Goal: Use online tool/utility: Utilize a website feature to perform a specific function

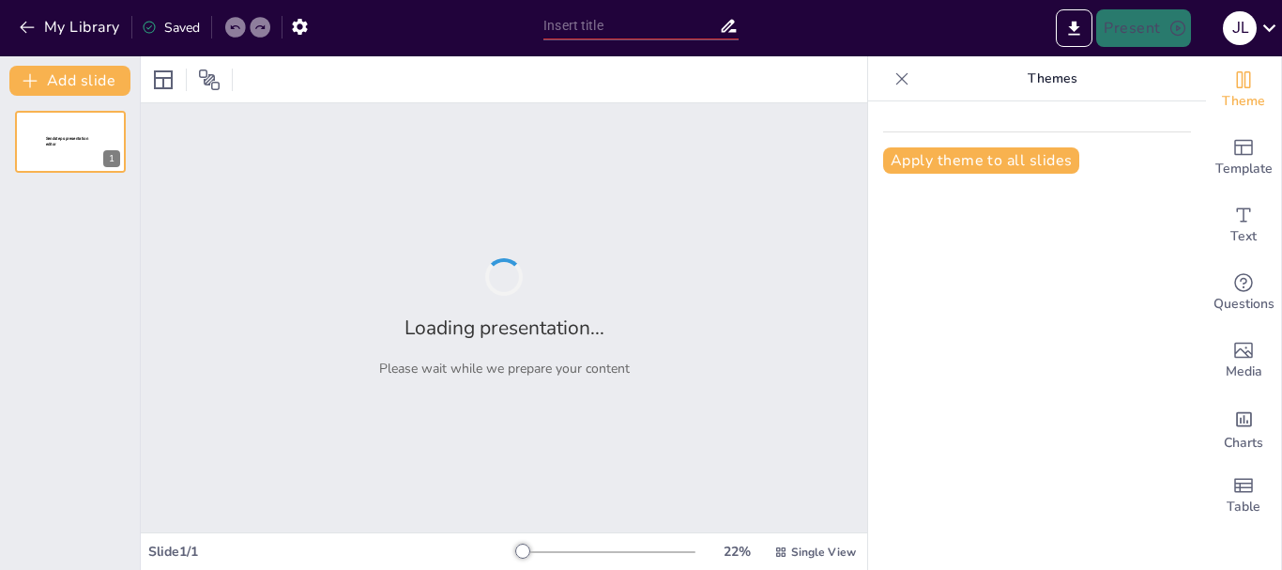
type input "Metodología Efectiva para la Recolección de Datos en la Resolución de Problemas"
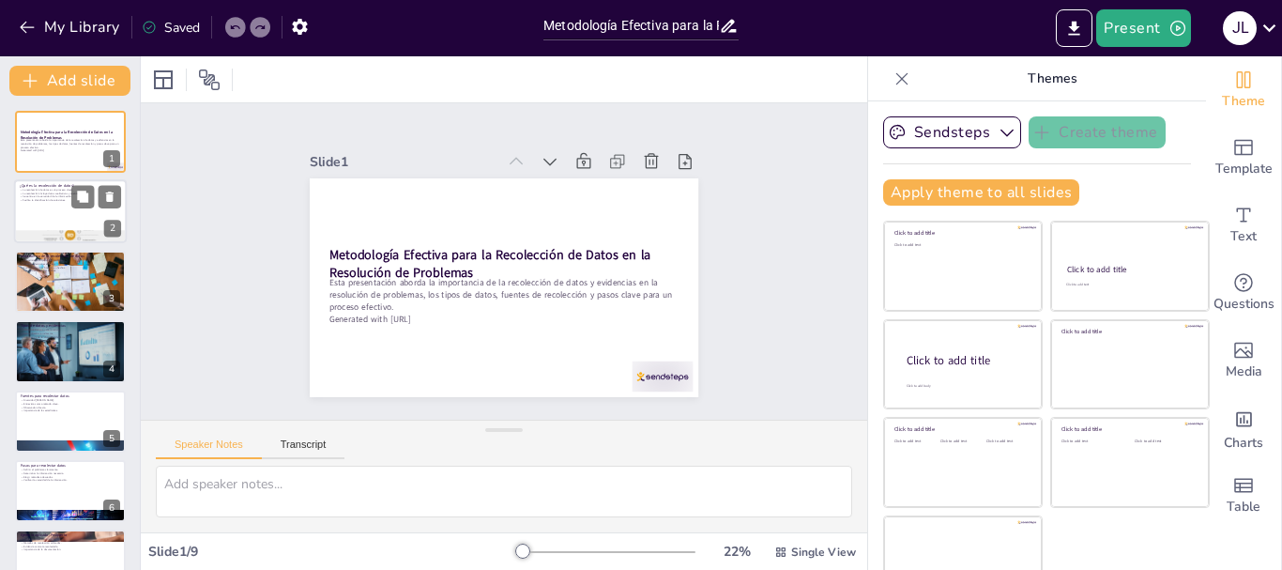
click at [81, 217] on div at bounding box center [70, 212] width 113 height 64
type textarea "La recolección de datos es fundamental en la resolución de problemas, ya que pe…"
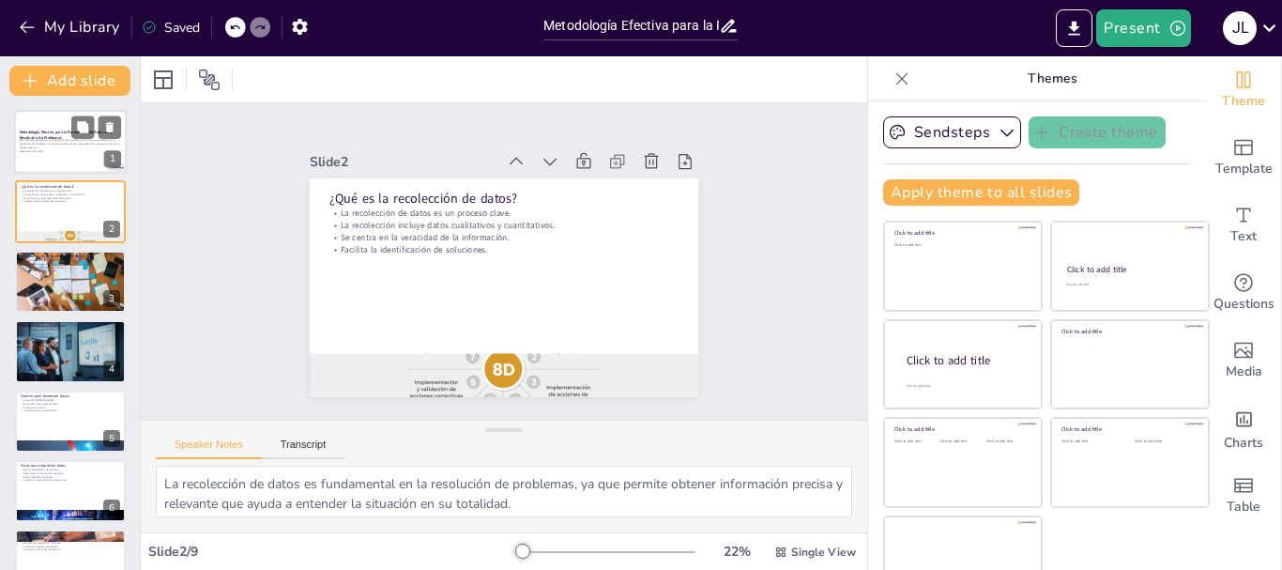
click at [98, 156] on div at bounding box center [70, 142] width 113 height 64
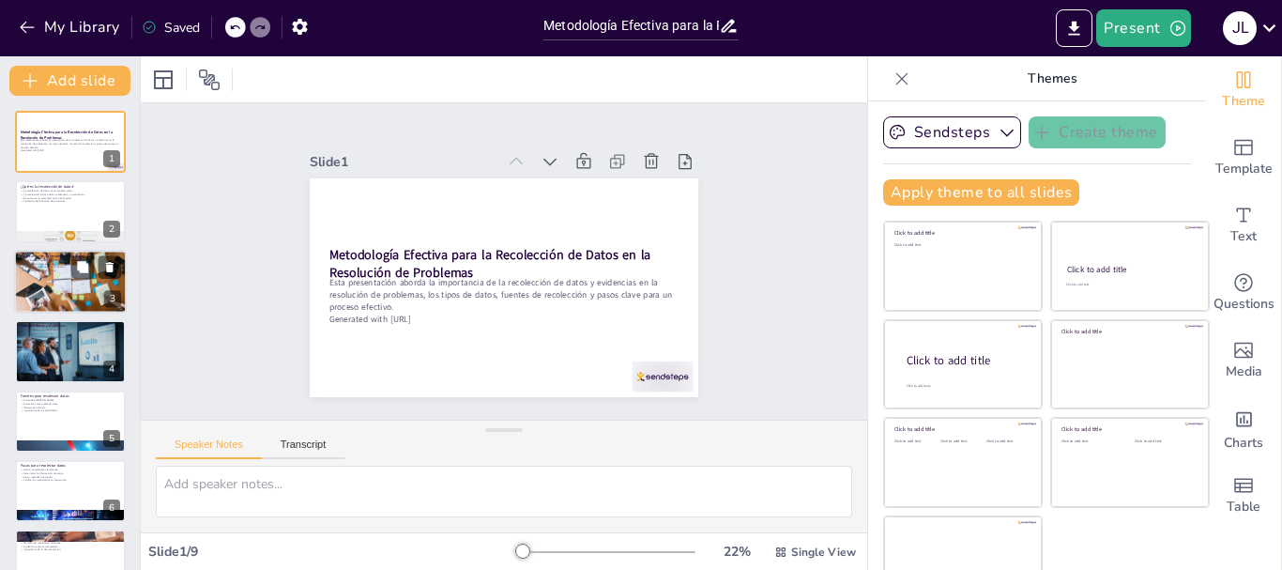
click at [65, 297] on div at bounding box center [70, 281] width 113 height 75
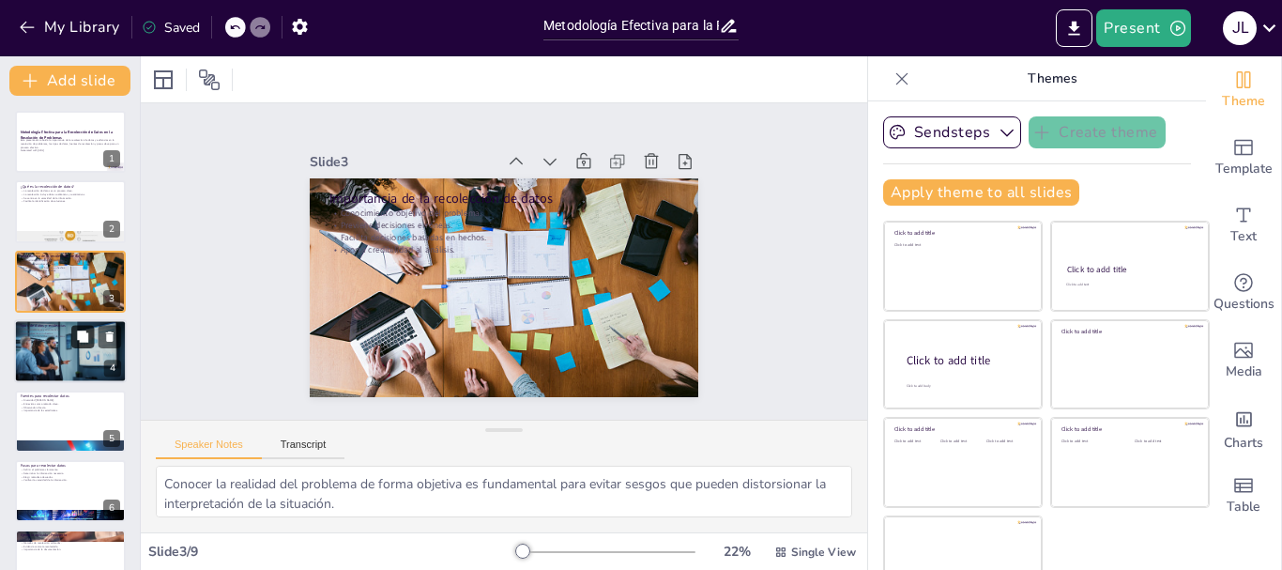
click at [76, 338] on icon at bounding box center [82, 336] width 13 height 13
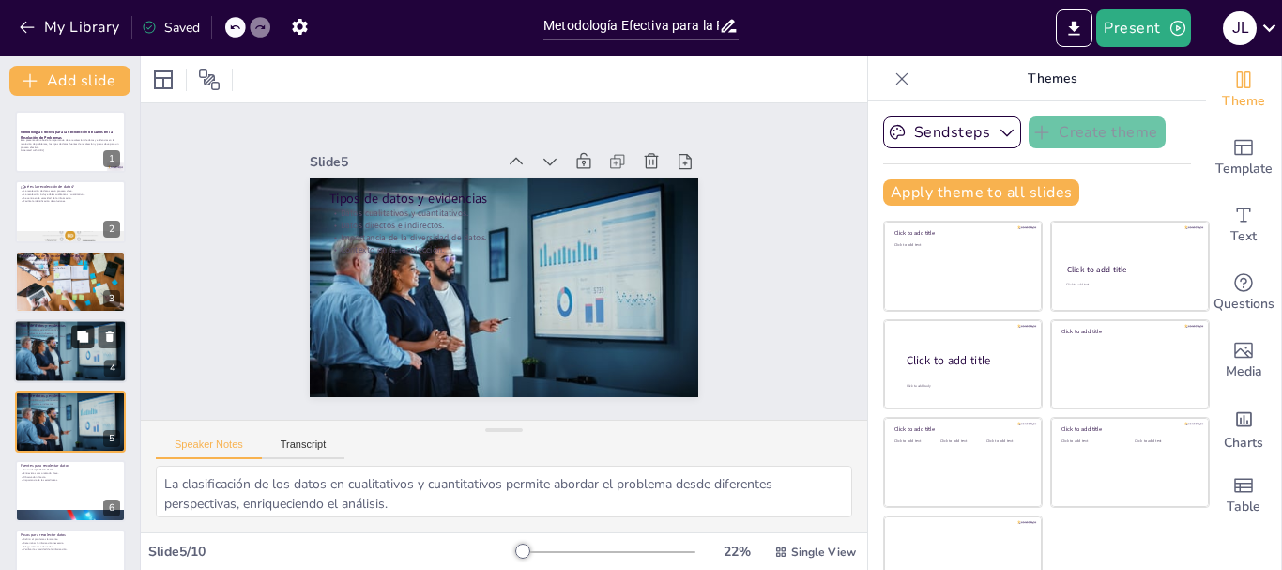
scroll to position [88, 0]
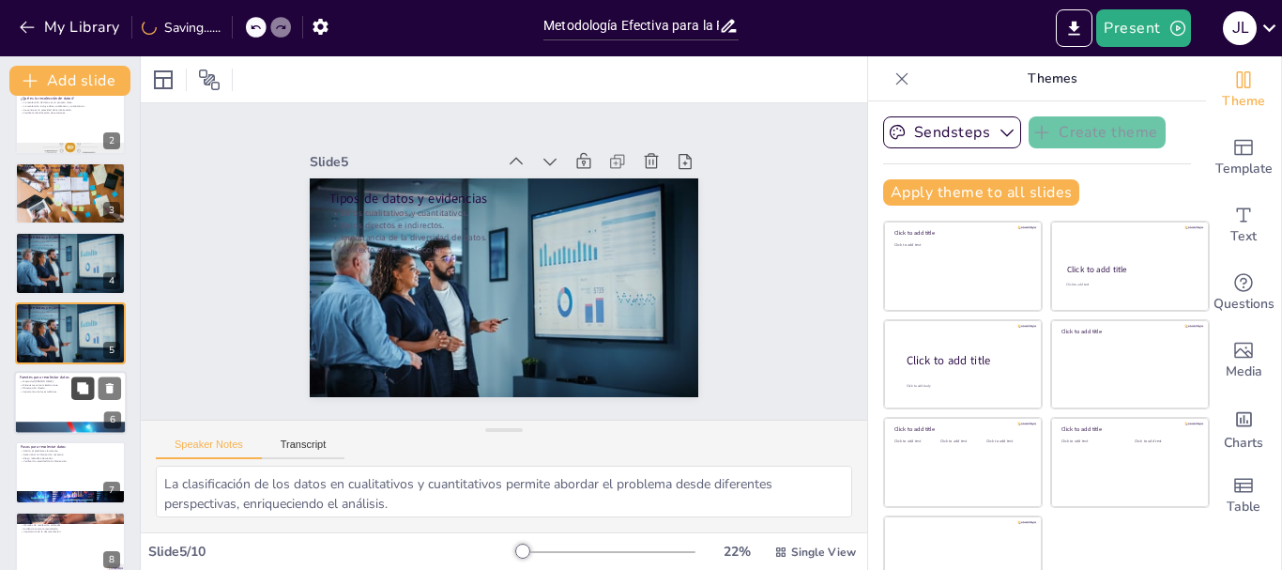
click at [78, 381] on icon at bounding box center [82, 387] width 13 height 13
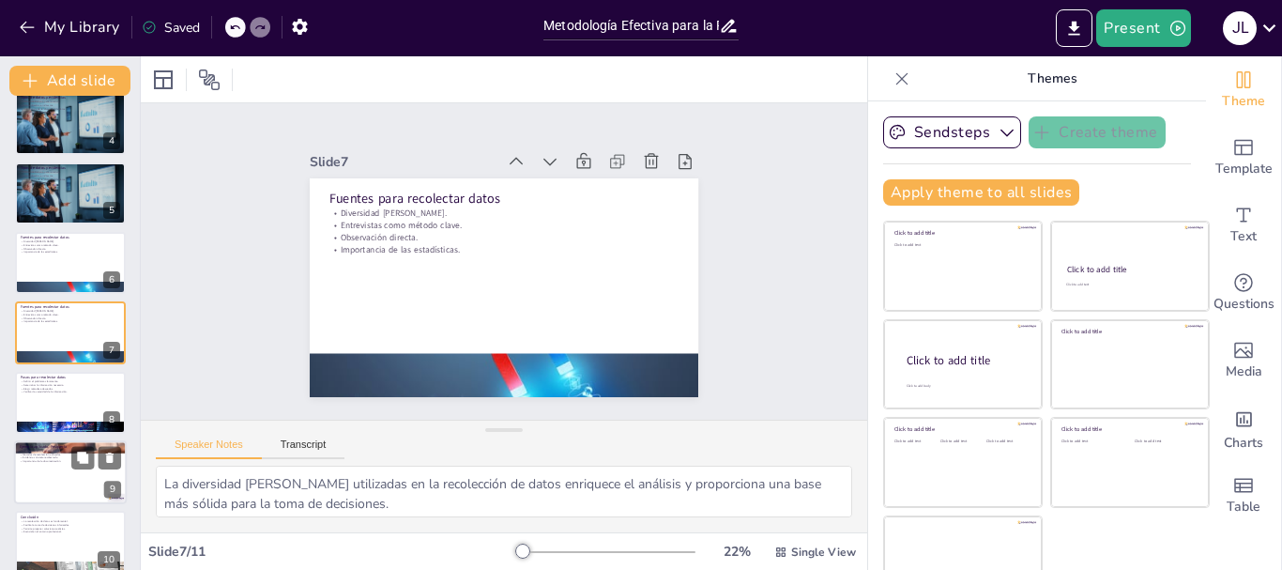
click at [76, 473] on div at bounding box center [70, 472] width 113 height 64
type textarea "La identificación de un problema específico es esencial para enfocar la recolec…"
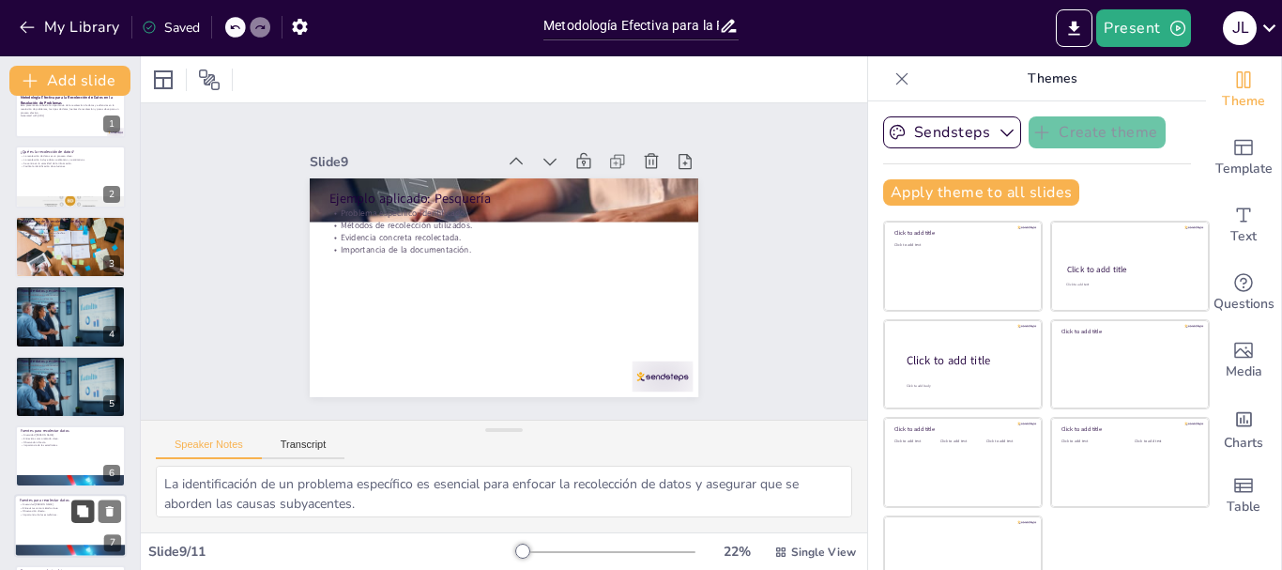
scroll to position [0, 0]
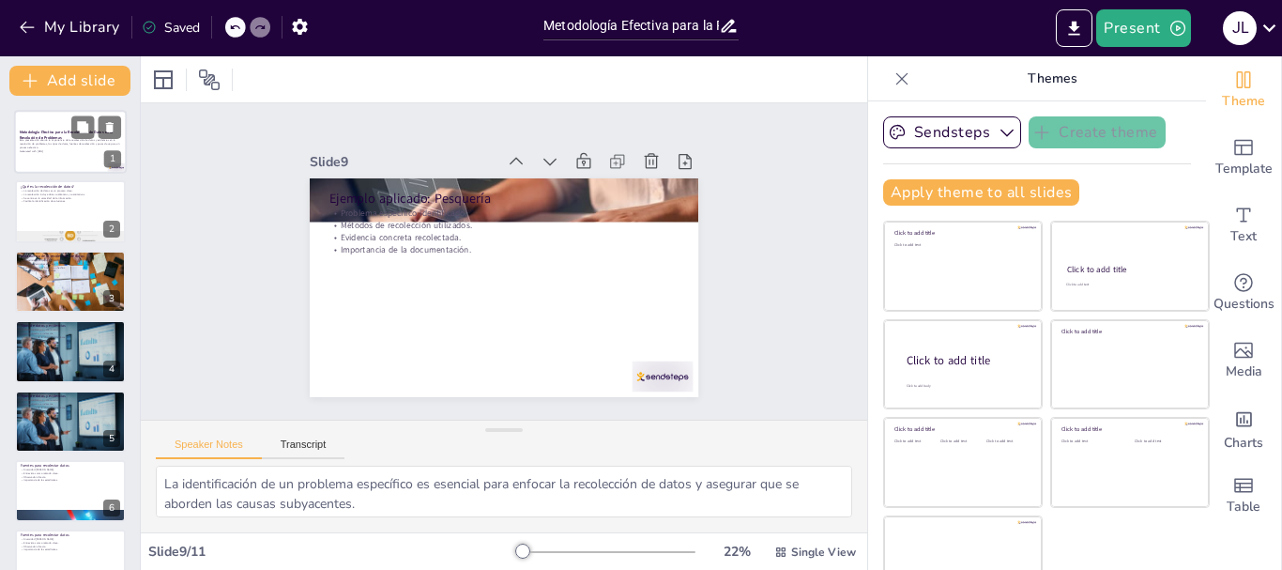
click at [83, 149] on p "Generated with [URL]" at bounding box center [70, 151] width 101 height 4
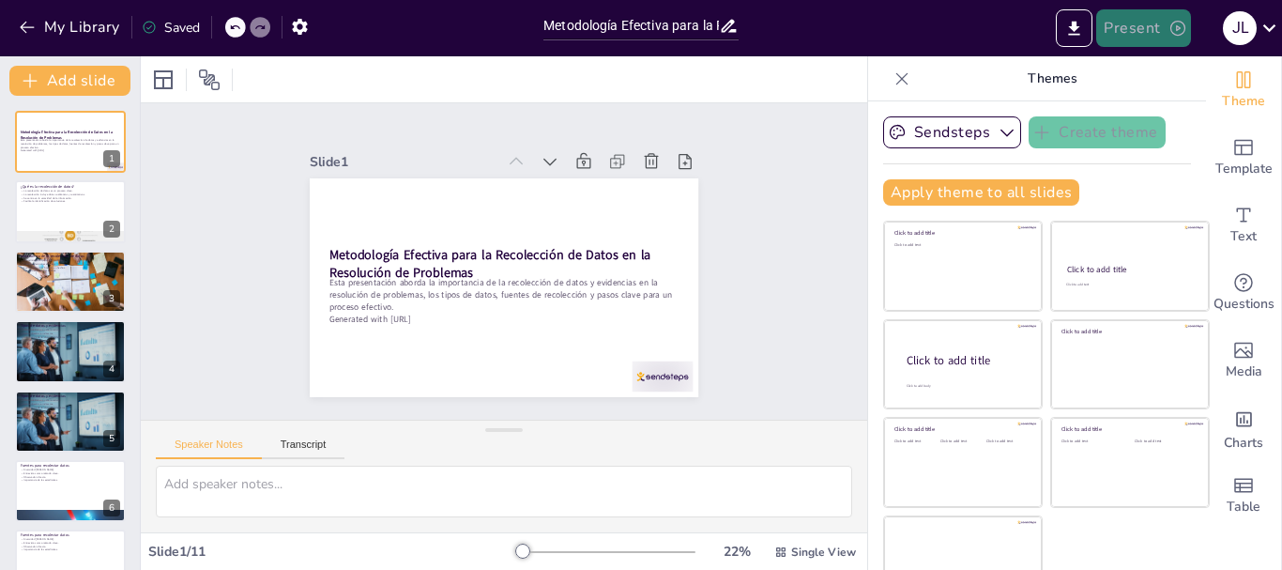
click at [1147, 37] on button "Present" at bounding box center [1143, 28] width 94 height 38
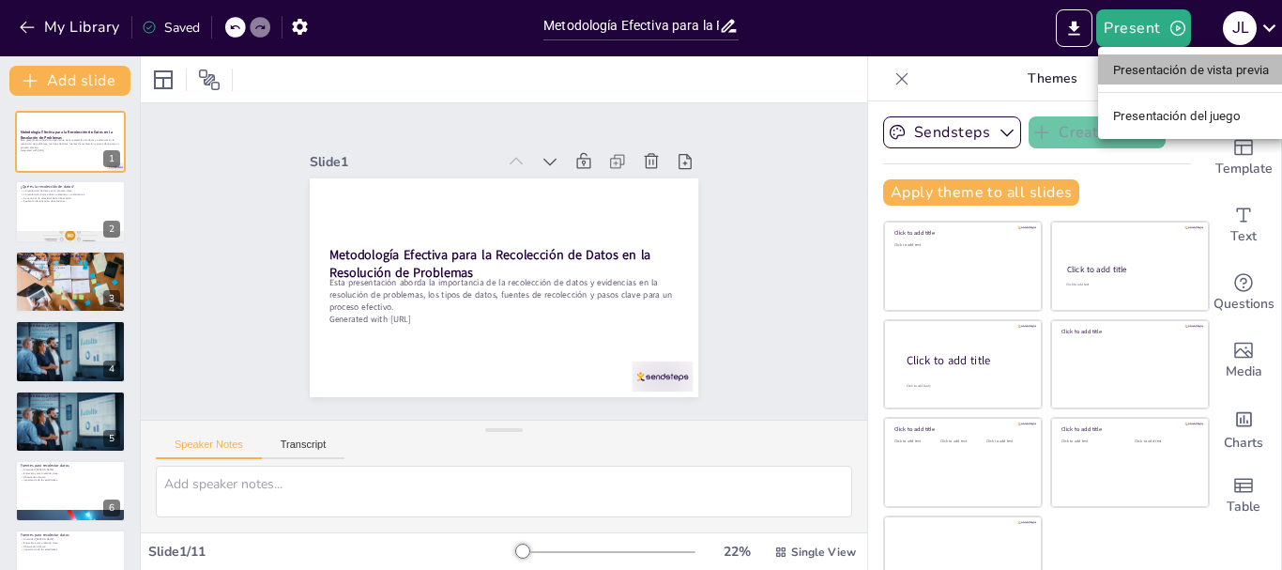
click at [1142, 68] on font "Presentación de vista previa" at bounding box center [1191, 70] width 157 height 14
